Goal: Find specific page/section: Find specific page/section

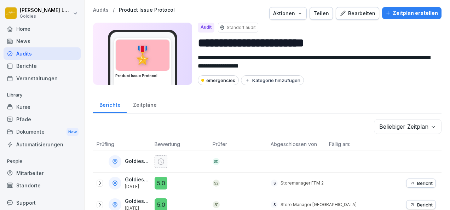
click at [20, 106] on div "Kurse" at bounding box center [42, 107] width 77 height 12
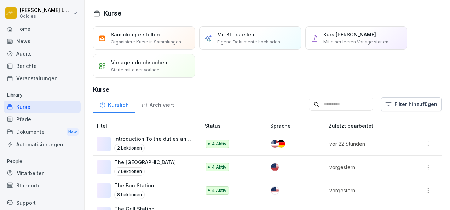
click at [39, 51] on div "Audits" at bounding box center [42, 53] width 77 height 12
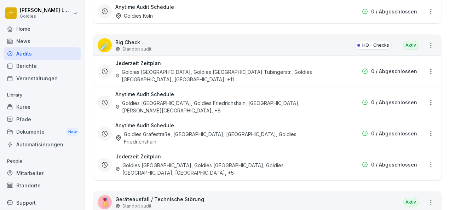
scroll to position [985, 0]
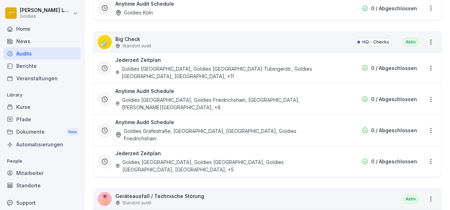
click at [174, 65] on div "Goldies [GEOGRAPHIC_DATA], Goldies [GEOGRAPHIC_DATA] Tübingerstr., Goldies [GEO…" at bounding box center [221, 72] width 213 height 15
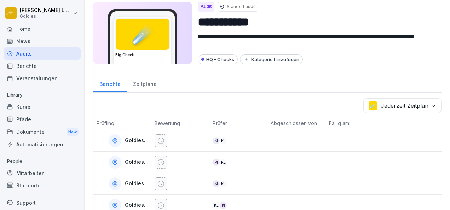
scroll to position [21, 0]
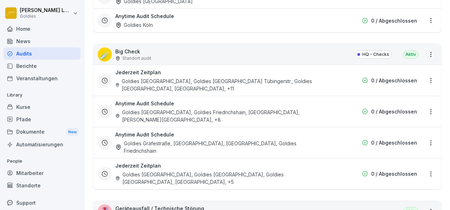
scroll to position [977, 0]
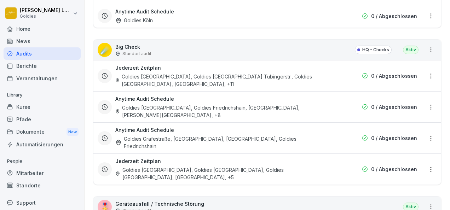
click at [191, 97] on div "Anytime Audit Schedule Goldies [GEOGRAPHIC_DATA], Goldies Friedrichshain, [GEOG…" at bounding box center [221, 107] width 213 height 24
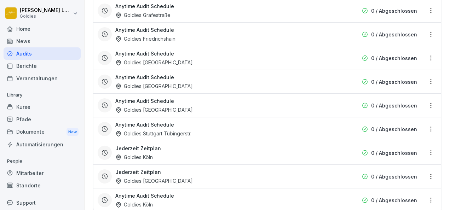
scroll to position [794, 0]
